Goal: Information Seeking & Learning: Understand process/instructions

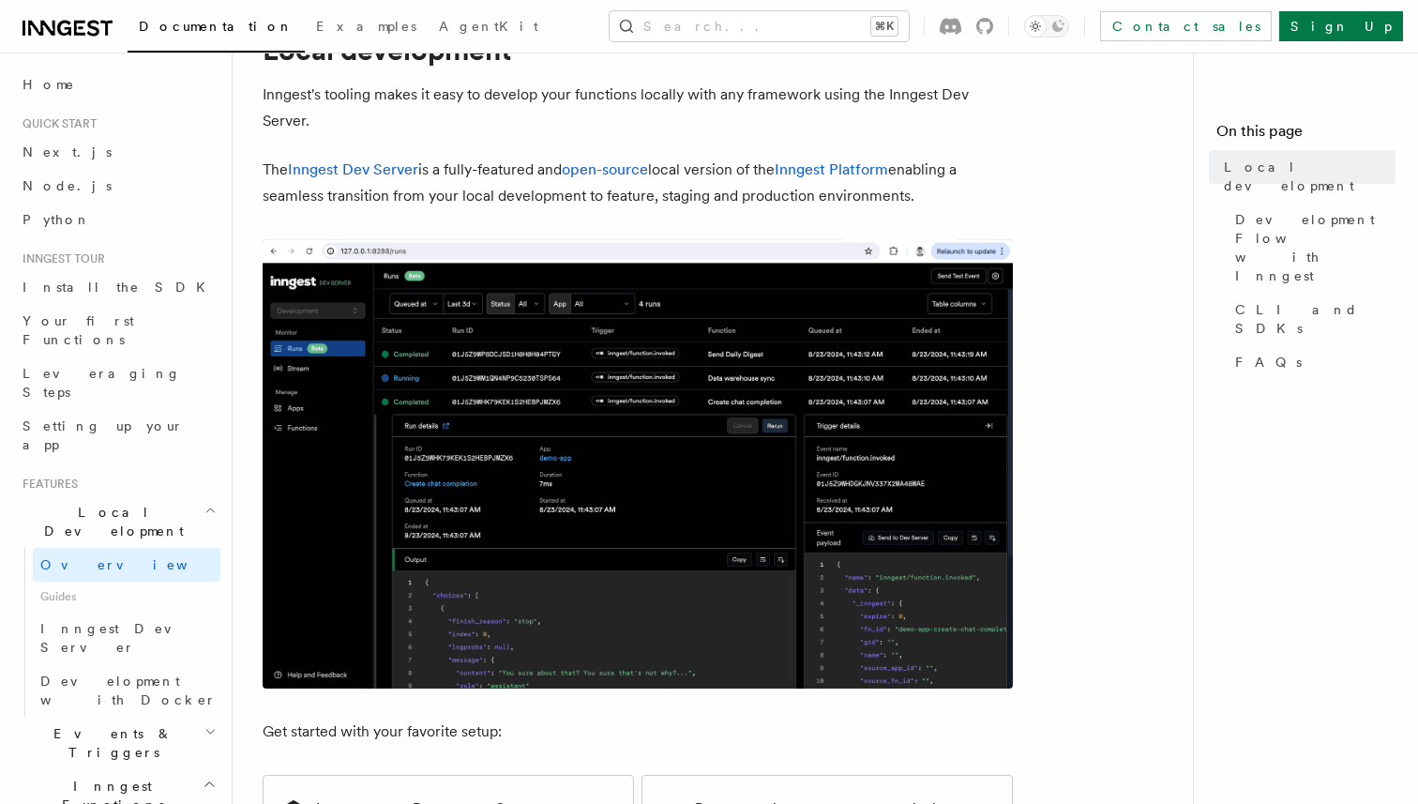
scroll to position [76, 0]
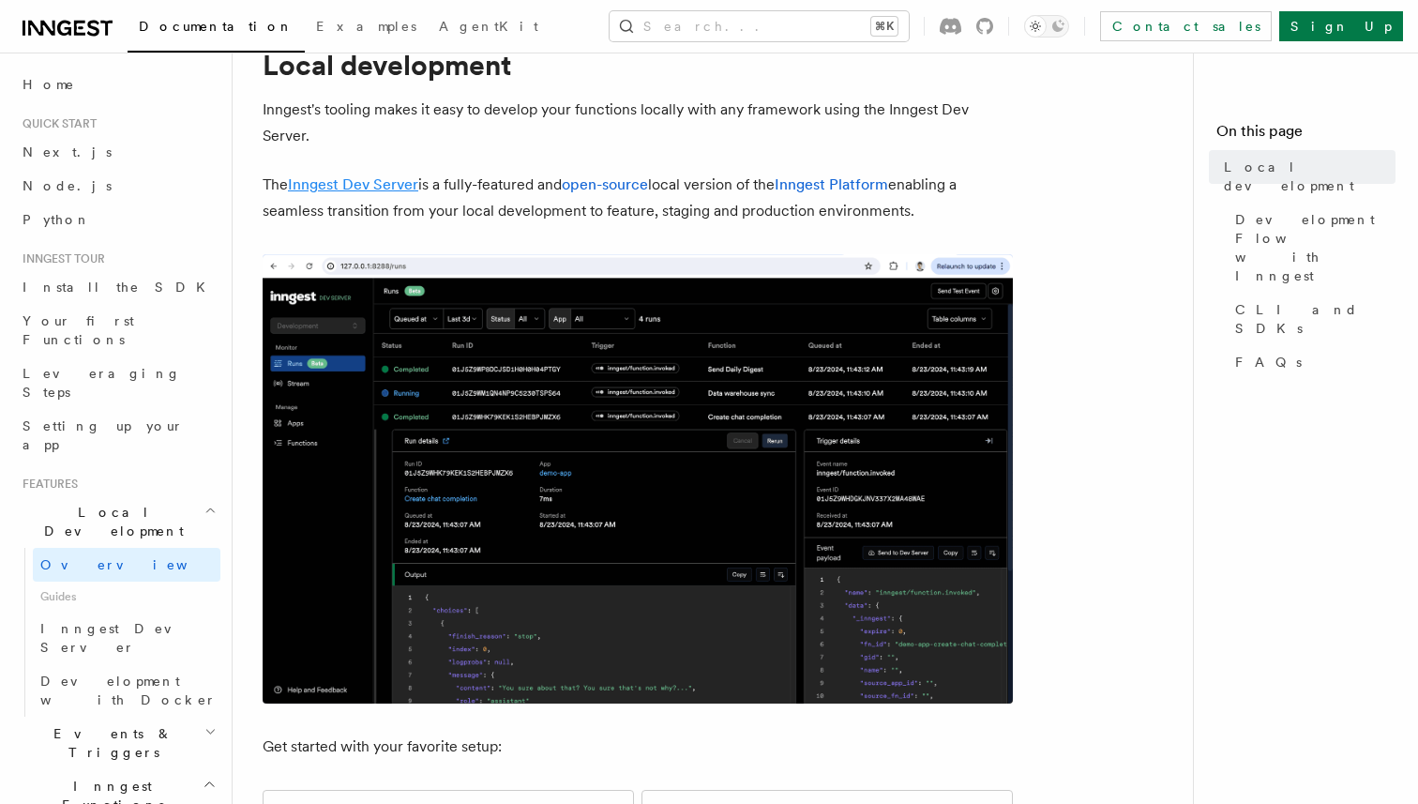
click at [380, 190] on link "Inngest Dev Server" at bounding box center [353, 184] width 130 height 18
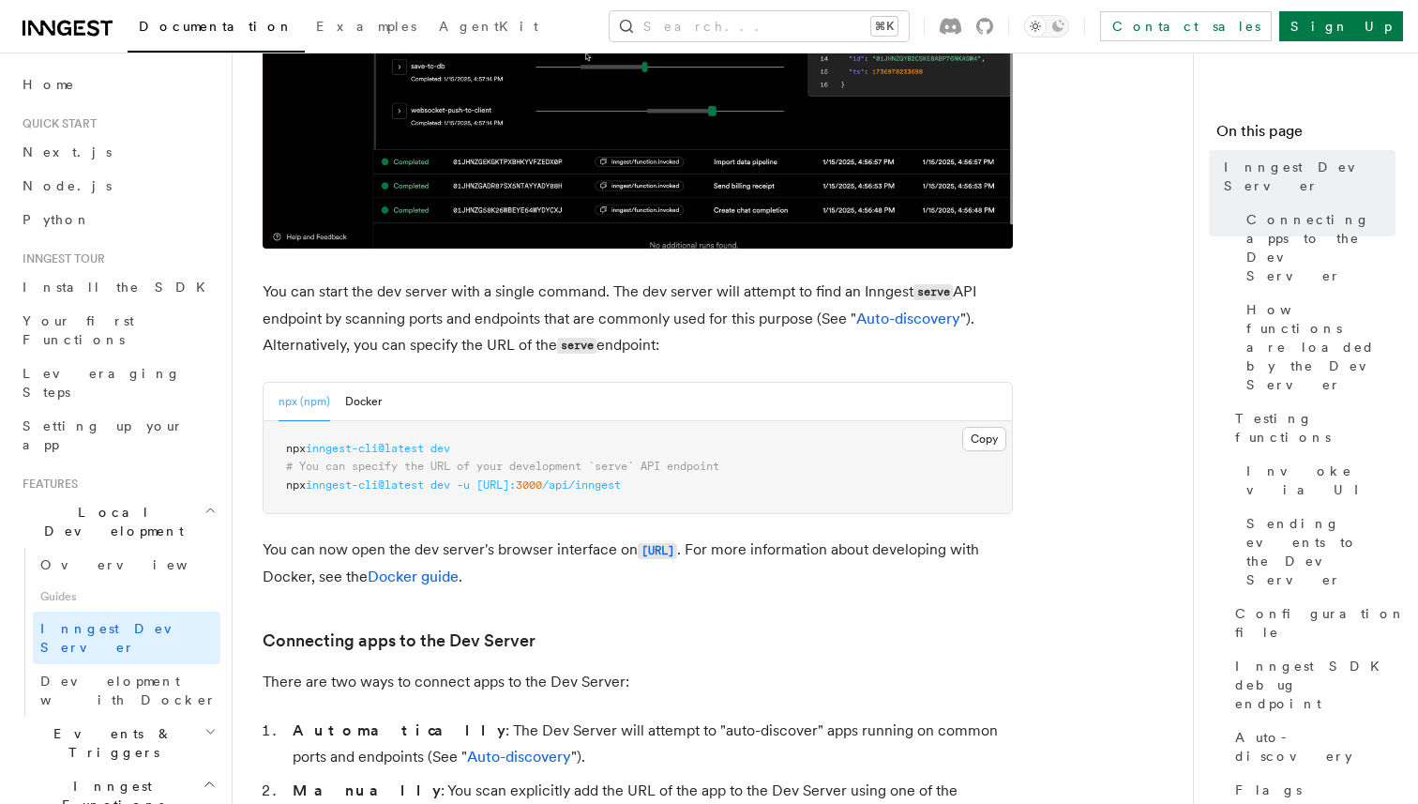
scroll to position [577, 0]
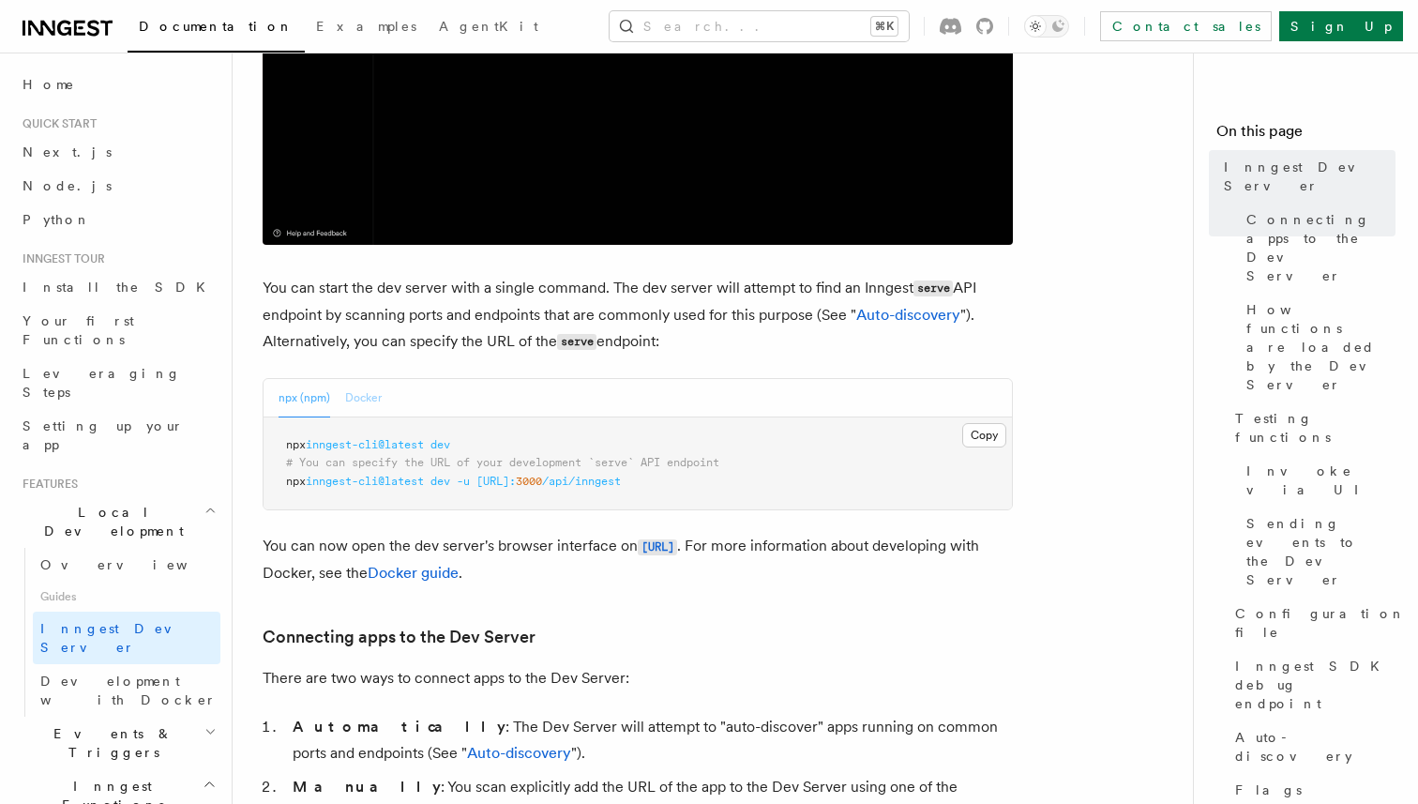
click at [367, 398] on button "Docker" at bounding box center [363, 398] width 37 height 38
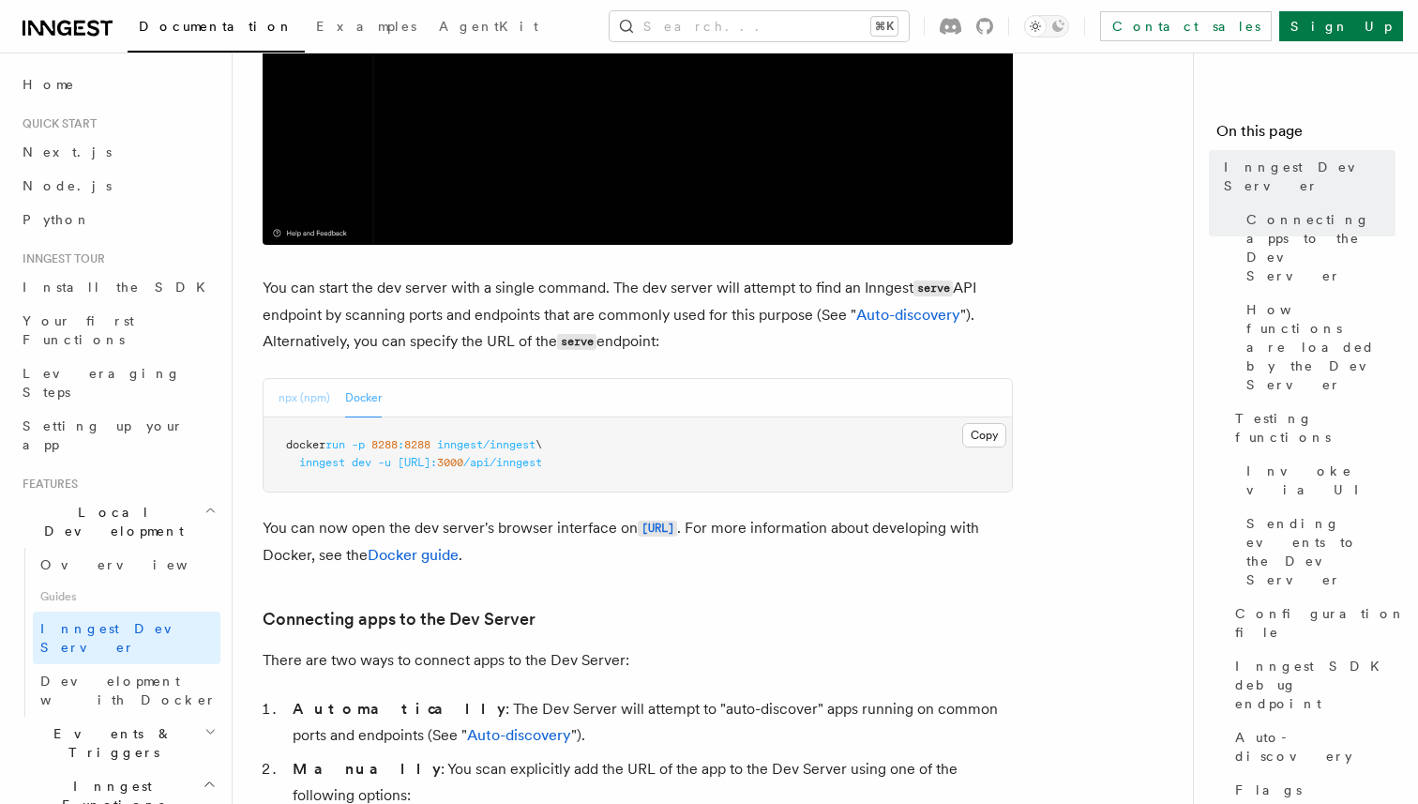
click at [301, 400] on button "npx (npm)" at bounding box center [305, 398] width 52 height 38
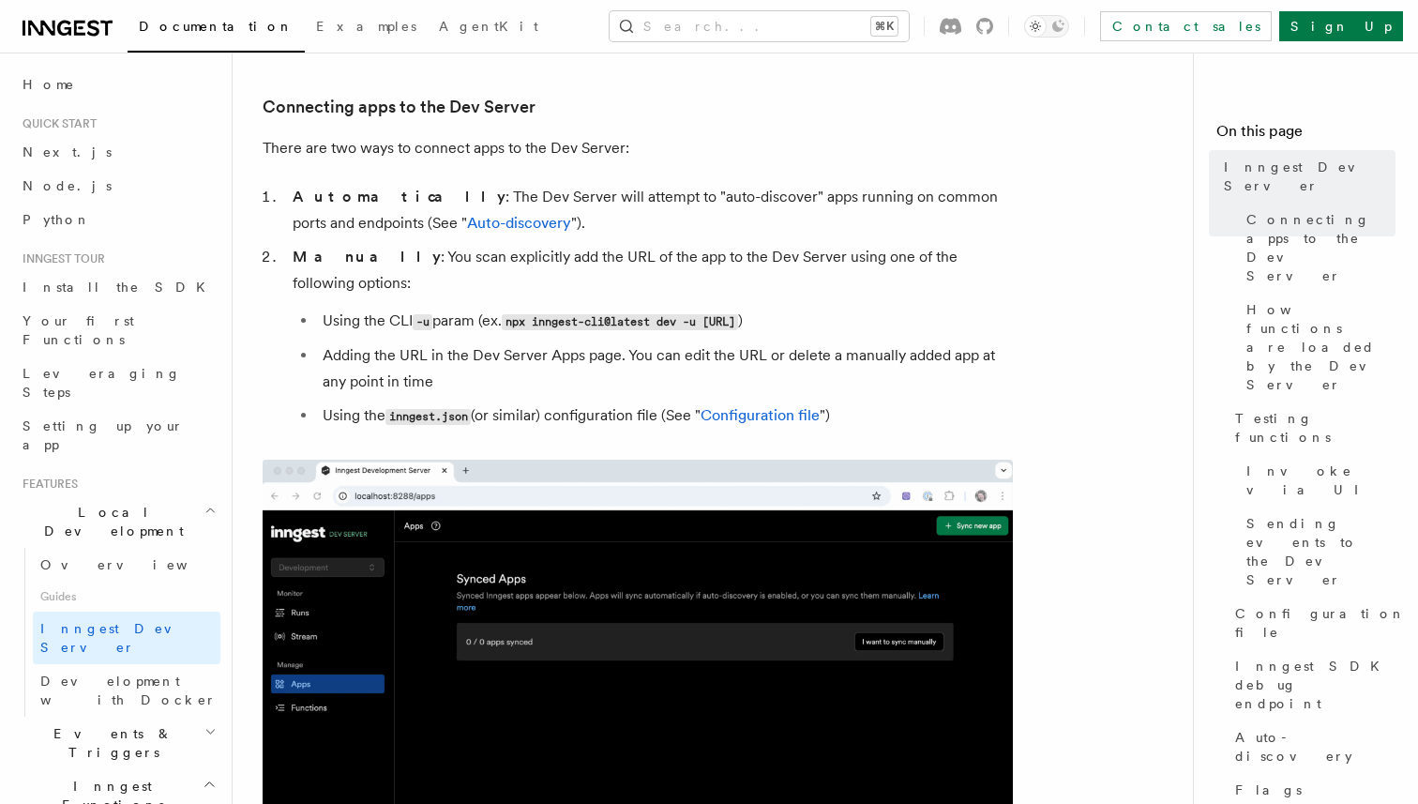
scroll to position [621, 0]
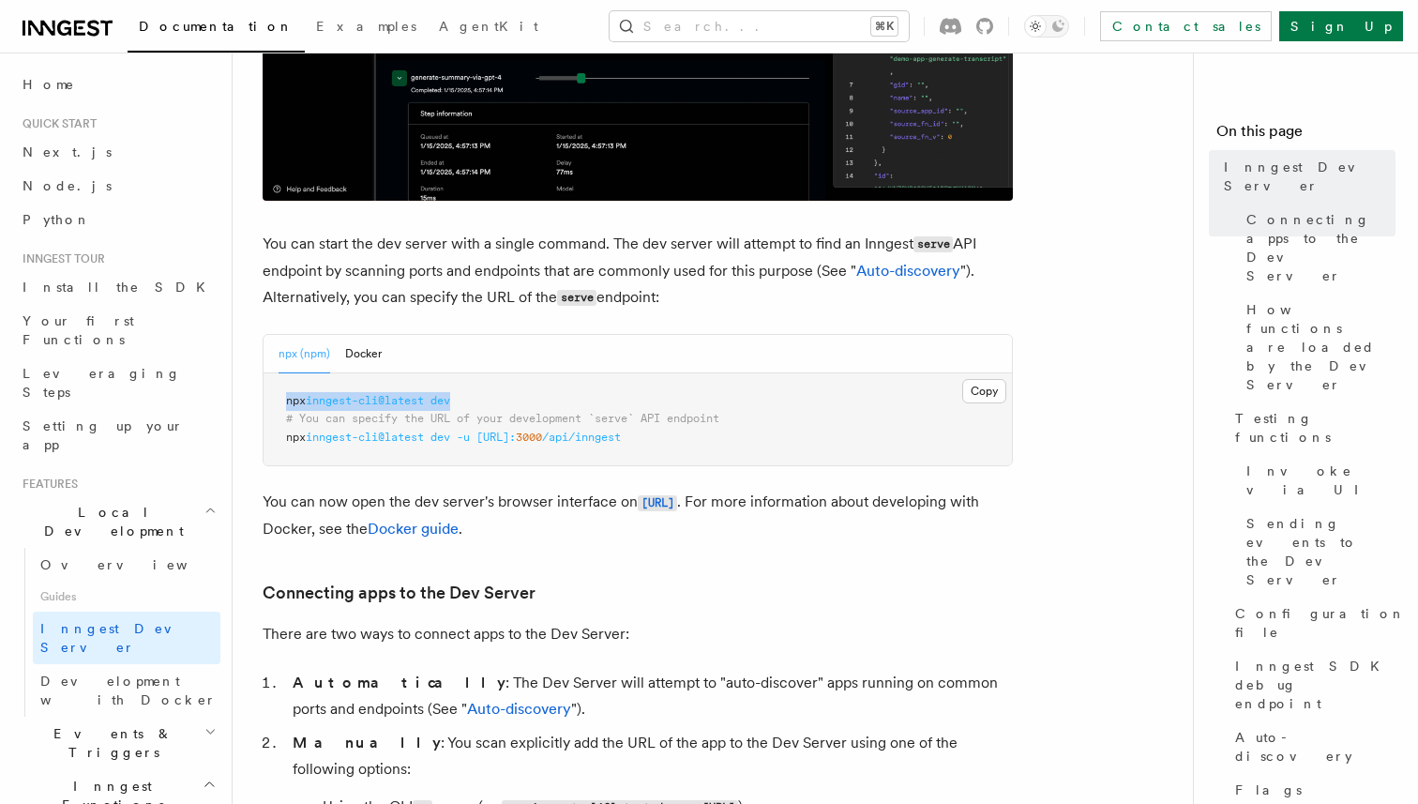
drag, startPoint x: 486, startPoint y: 406, endPoint x: 282, endPoint y: 400, distance: 203.6
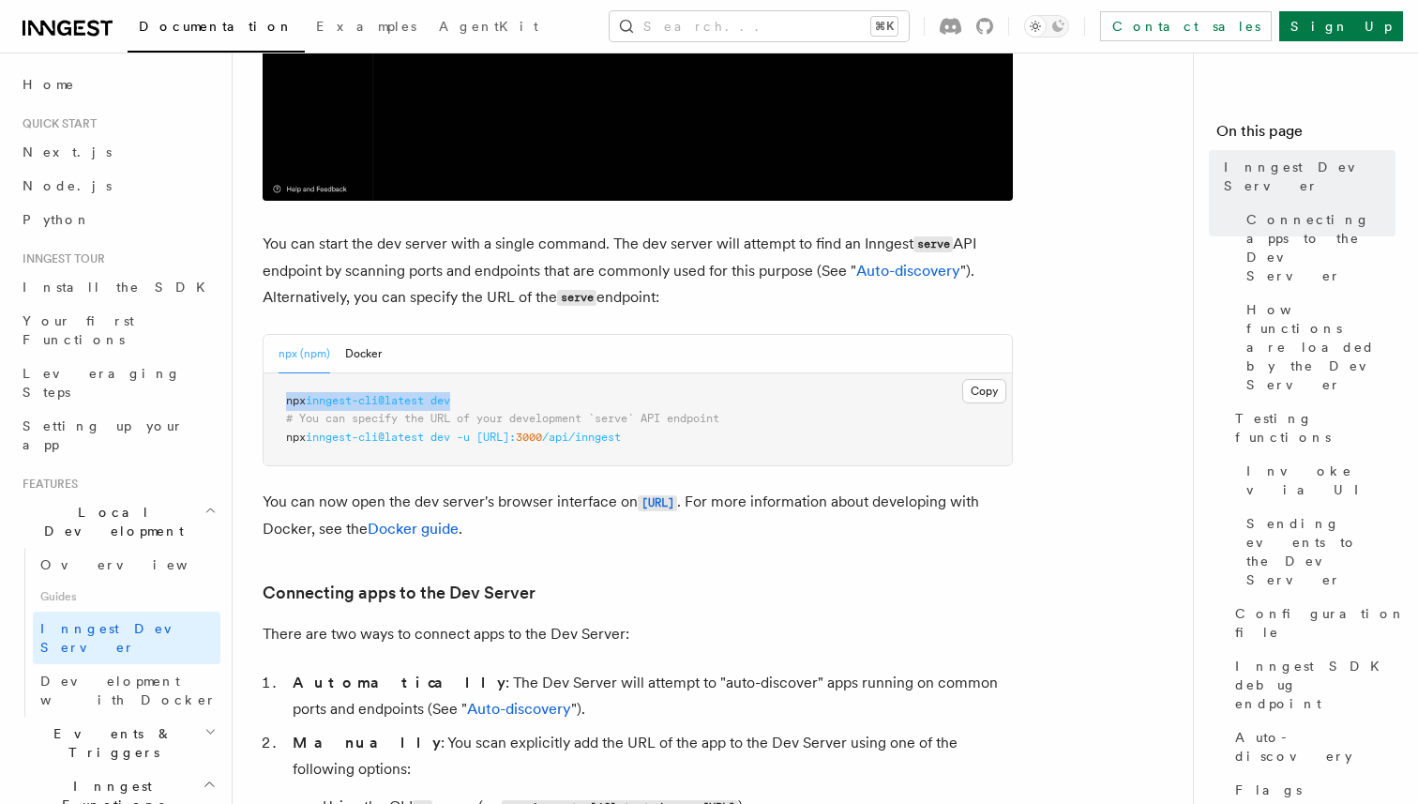
click at [282, 400] on pre "npx inngest-cli@latest dev # You can specify the URL of your development `serve…" at bounding box center [638, 419] width 748 height 93
click at [359, 357] on button "Docker" at bounding box center [363, 354] width 37 height 38
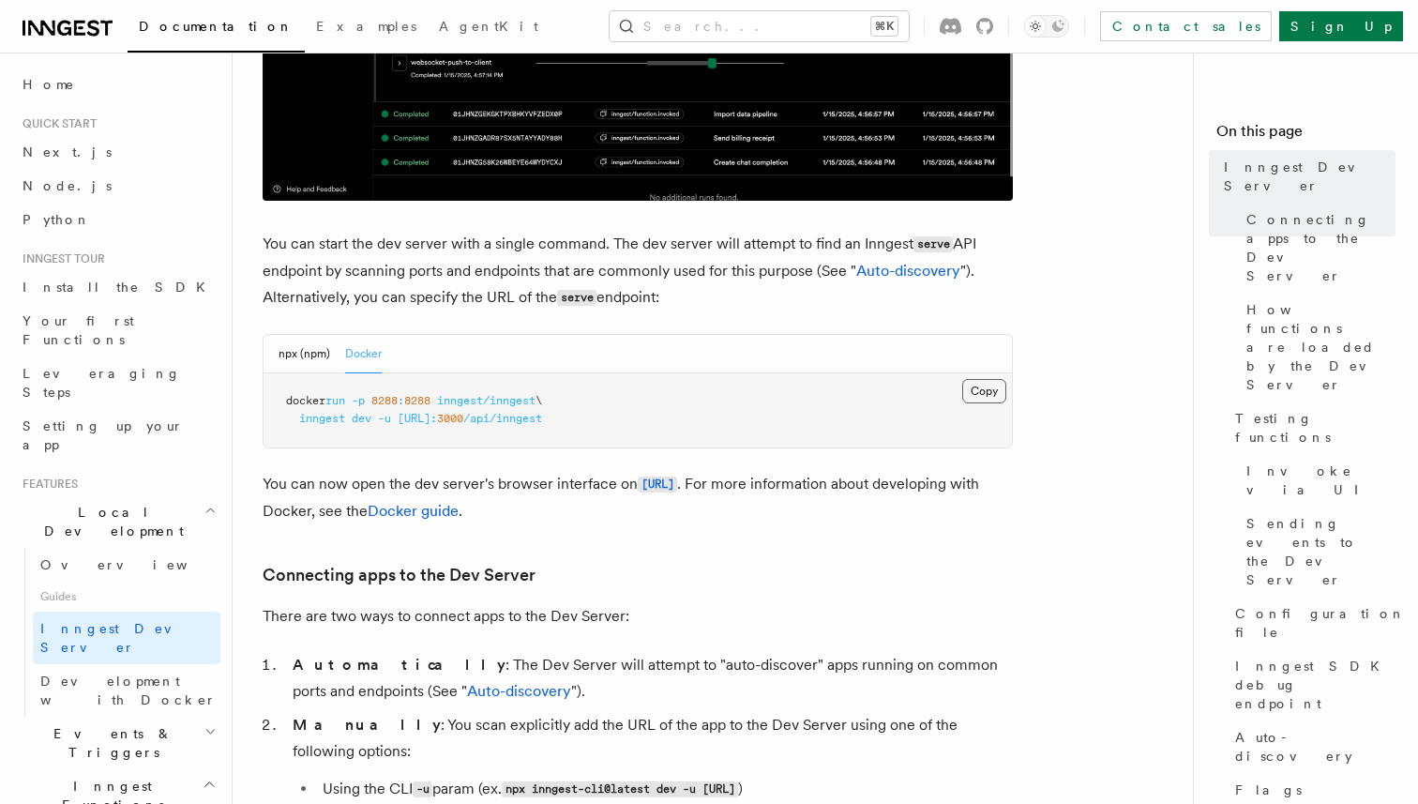
click at [987, 381] on button "Copy Copied" at bounding box center [984, 391] width 44 height 24
